Goal: Task Accomplishment & Management: Use online tool/utility

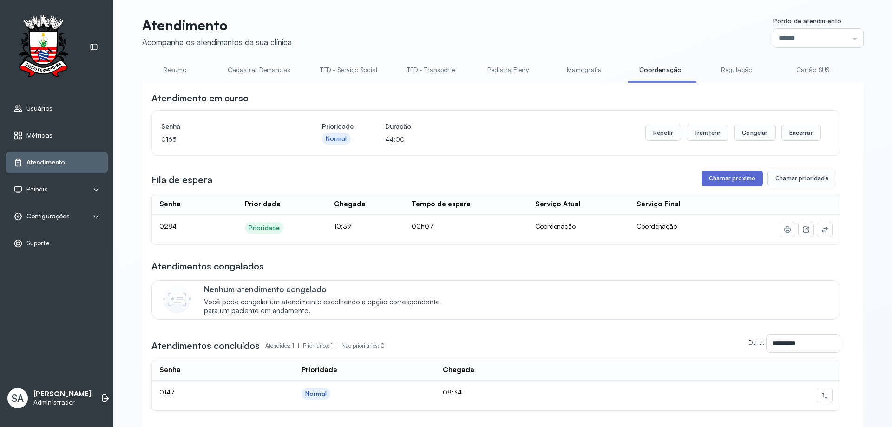
click at [746, 178] on button "Chamar próximo" at bounding box center [732, 179] width 61 height 16
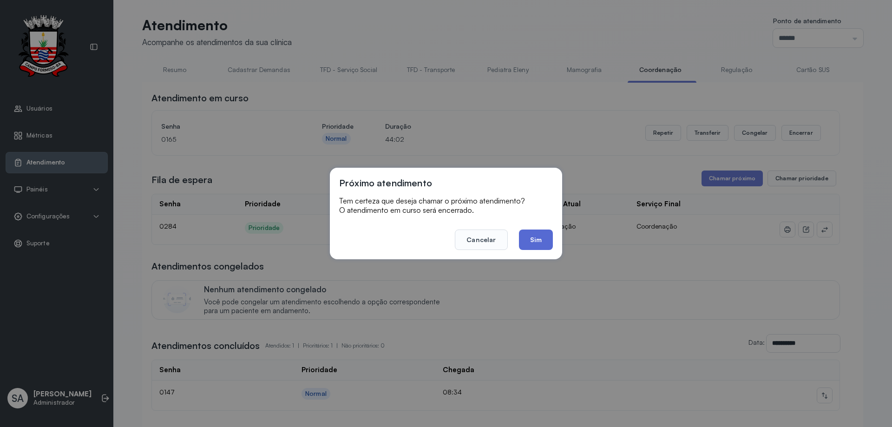
click at [544, 237] on button "Sim" at bounding box center [536, 240] width 34 height 20
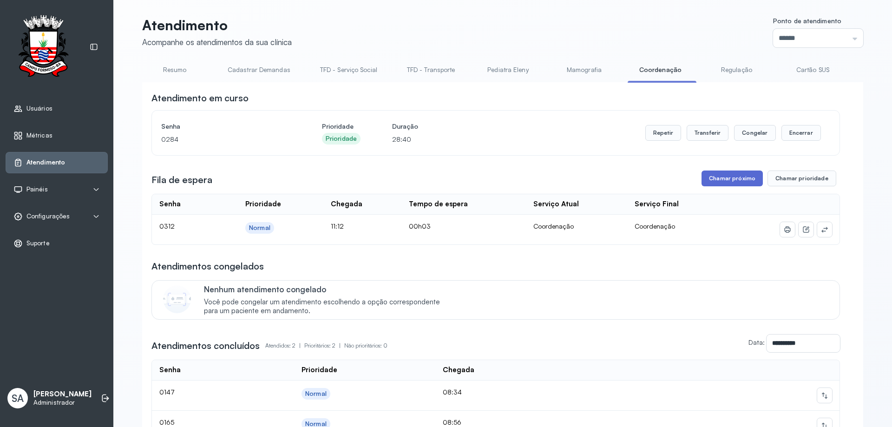
click at [722, 184] on button "Chamar próximo" at bounding box center [732, 179] width 61 height 16
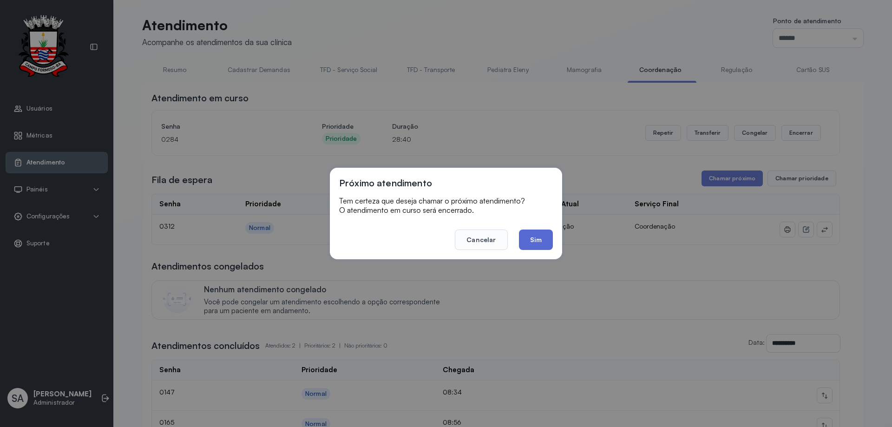
click at [536, 240] on button "Sim" at bounding box center [536, 240] width 34 height 20
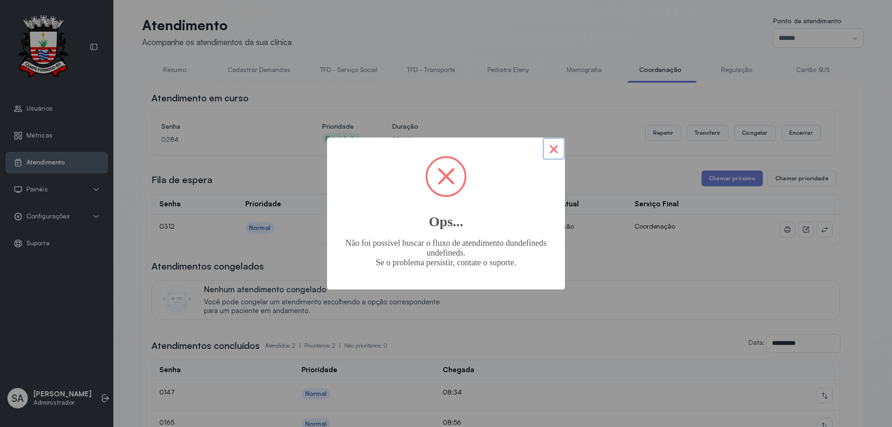
click at [554, 151] on button "×" at bounding box center [554, 149] width 22 height 22
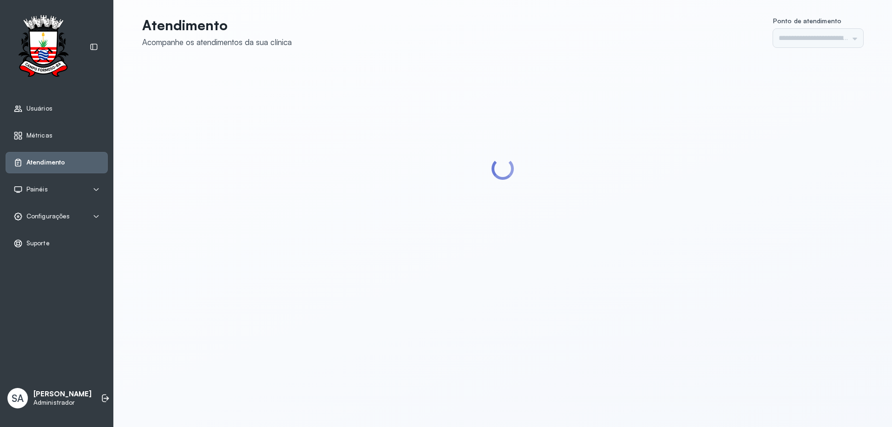
type input "******"
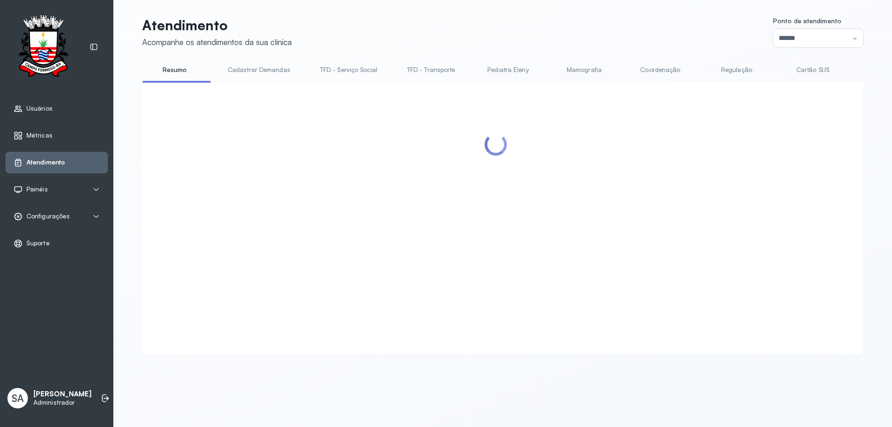
click at [654, 68] on link "Coordenação" at bounding box center [660, 69] width 65 height 15
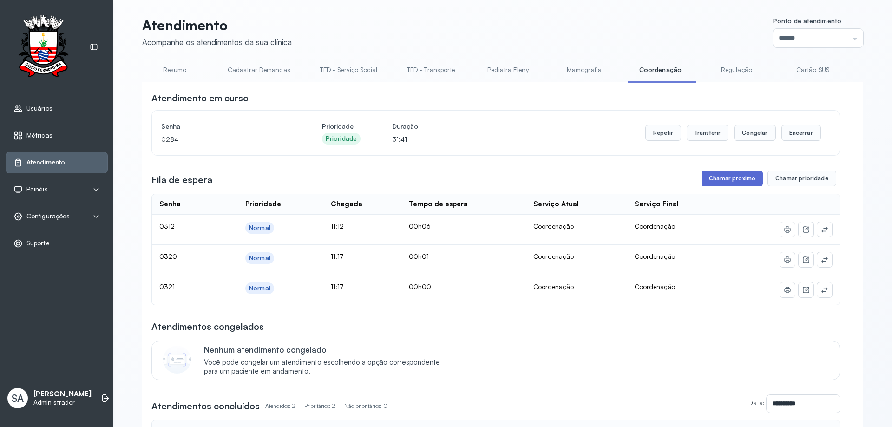
click at [734, 180] on button "Chamar próximo" at bounding box center [732, 179] width 61 height 16
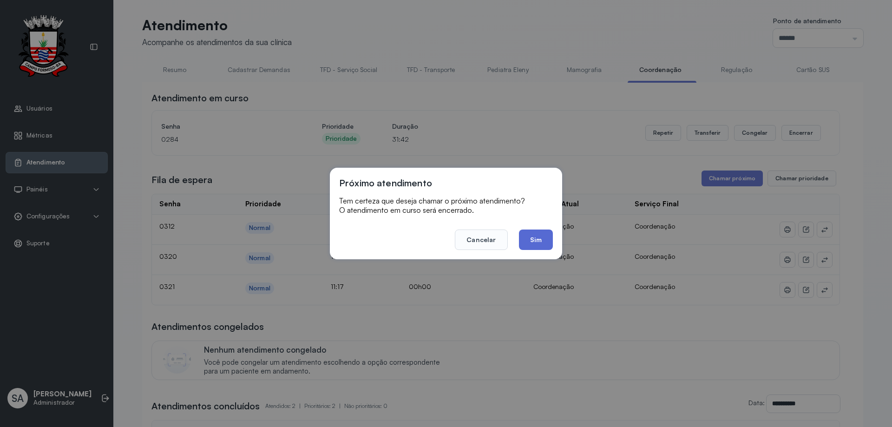
click at [533, 235] on button "Sim" at bounding box center [536, 240] width 34 height 20
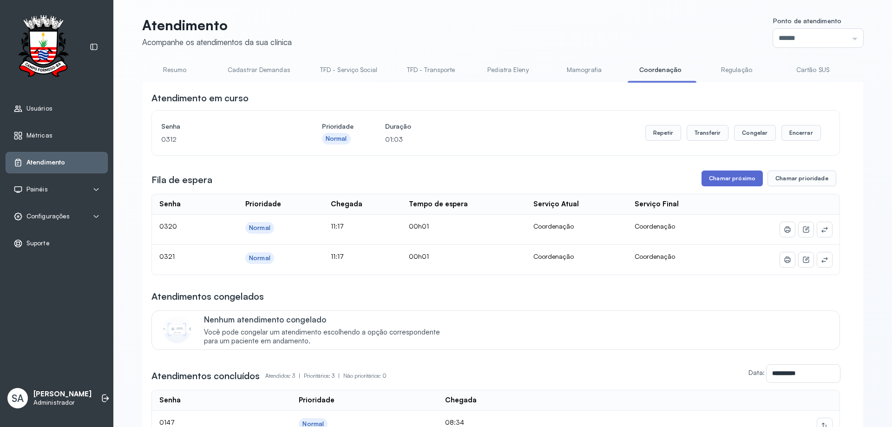
click at [714, 178] on button "Chamar próximo" at bounding box center [732, 179] width 61 height 16
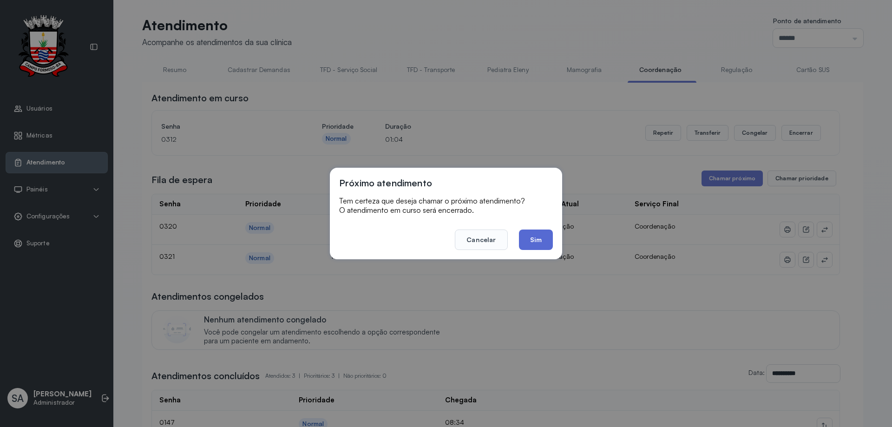
click at [533, 234] on button "Sim" at bounding box center [536, 240] width 34 height 20
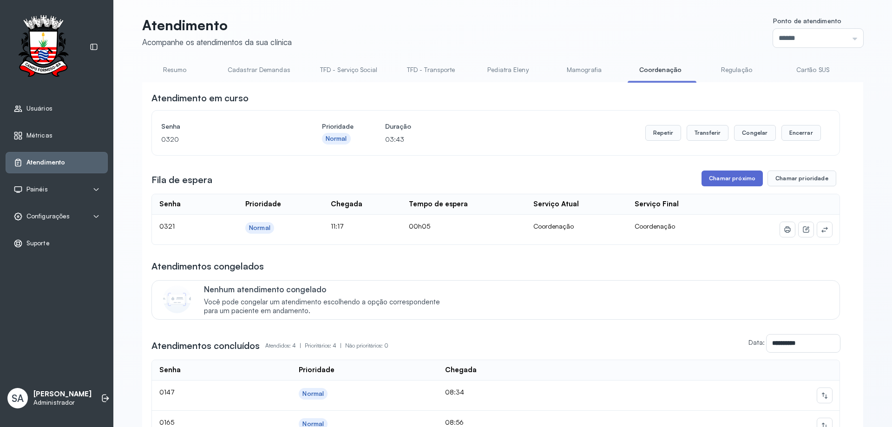
click at [723, 184] on button "Chamar próximo" at bounding box center [732, 179] width 61 height 16
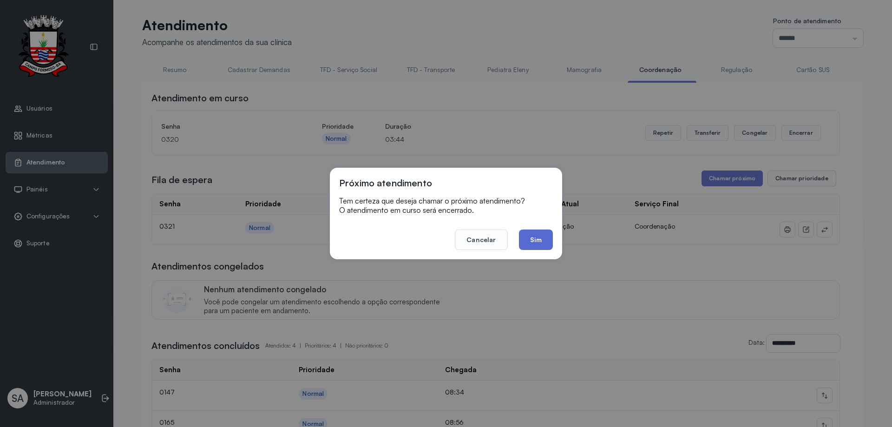
click at [546, 242] on button "Sim" at bounding box center [536, 240] width 34 height 20
